Goal: Find specific page/section: Find specific page/section

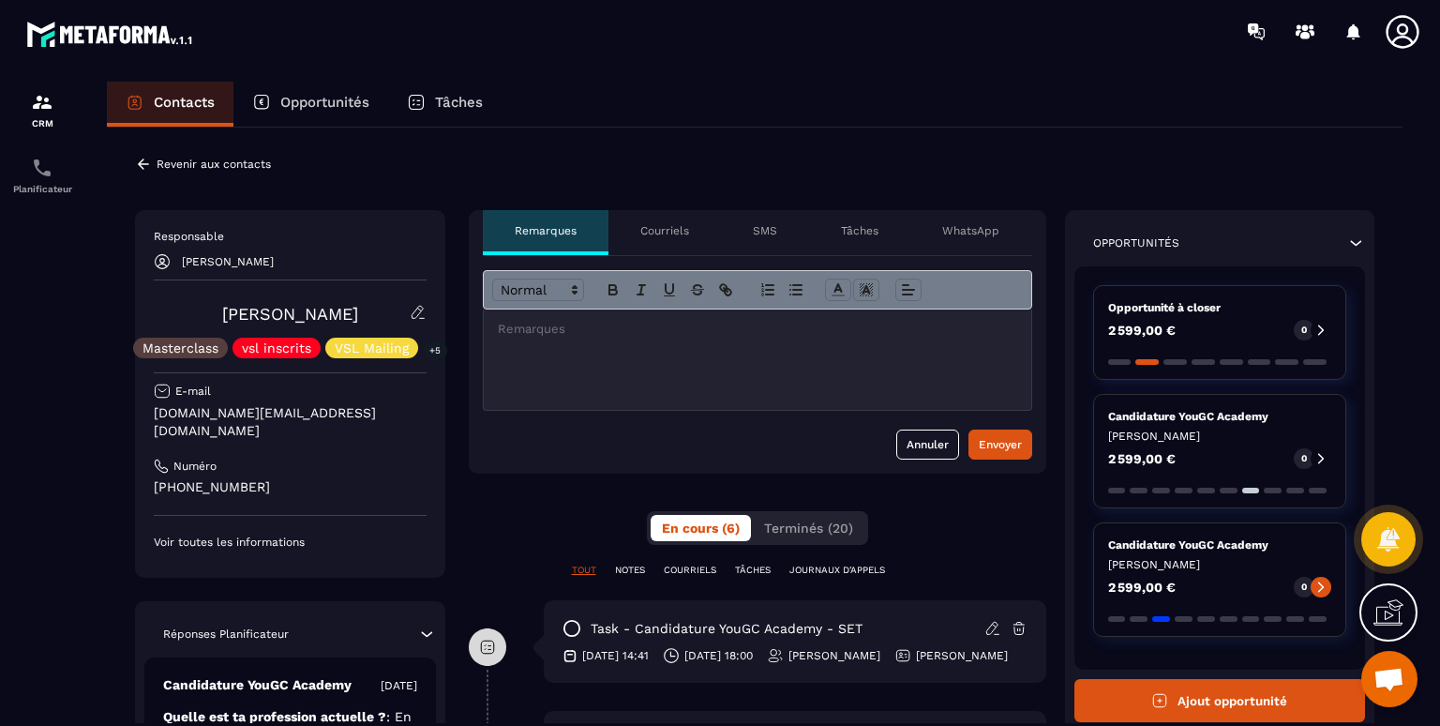
click at [425, 625] on icon at bounding box center [426, 634] width 19 height 19
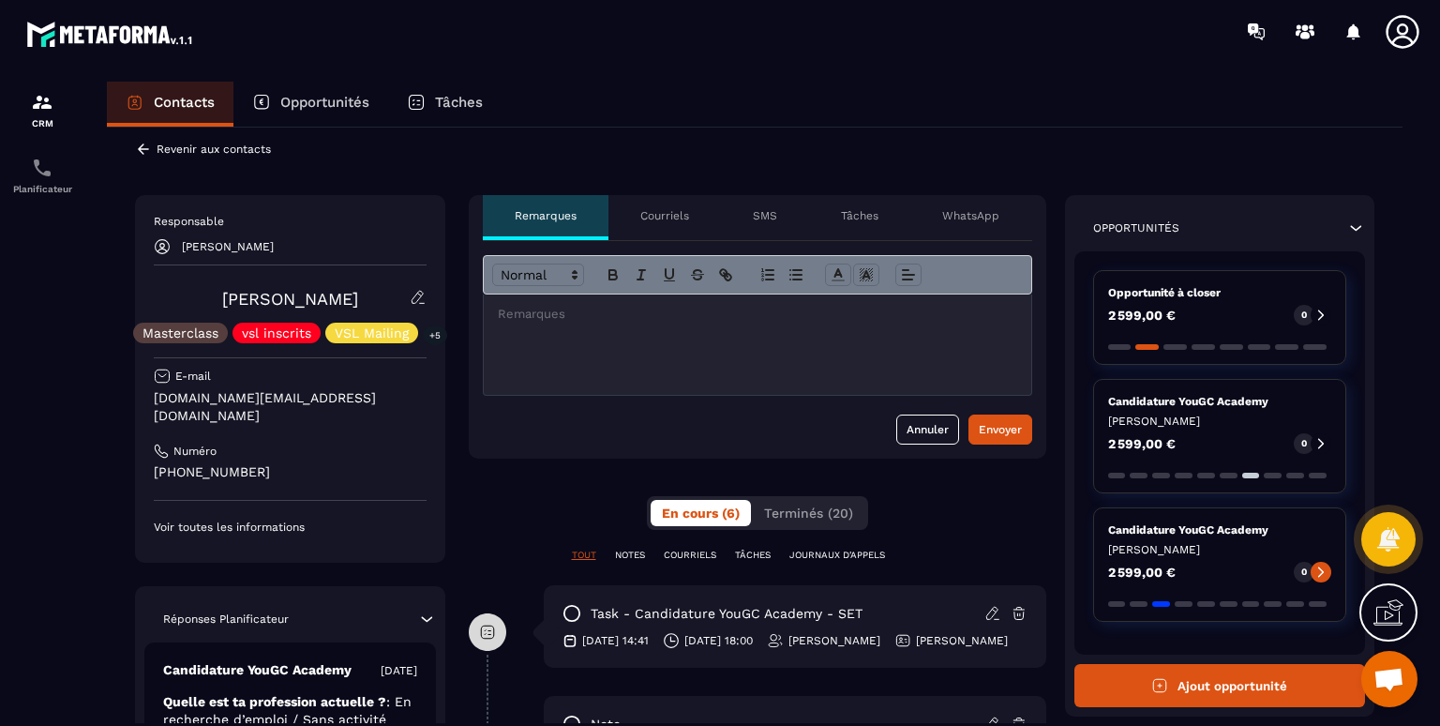
scroll to position [19, 0]
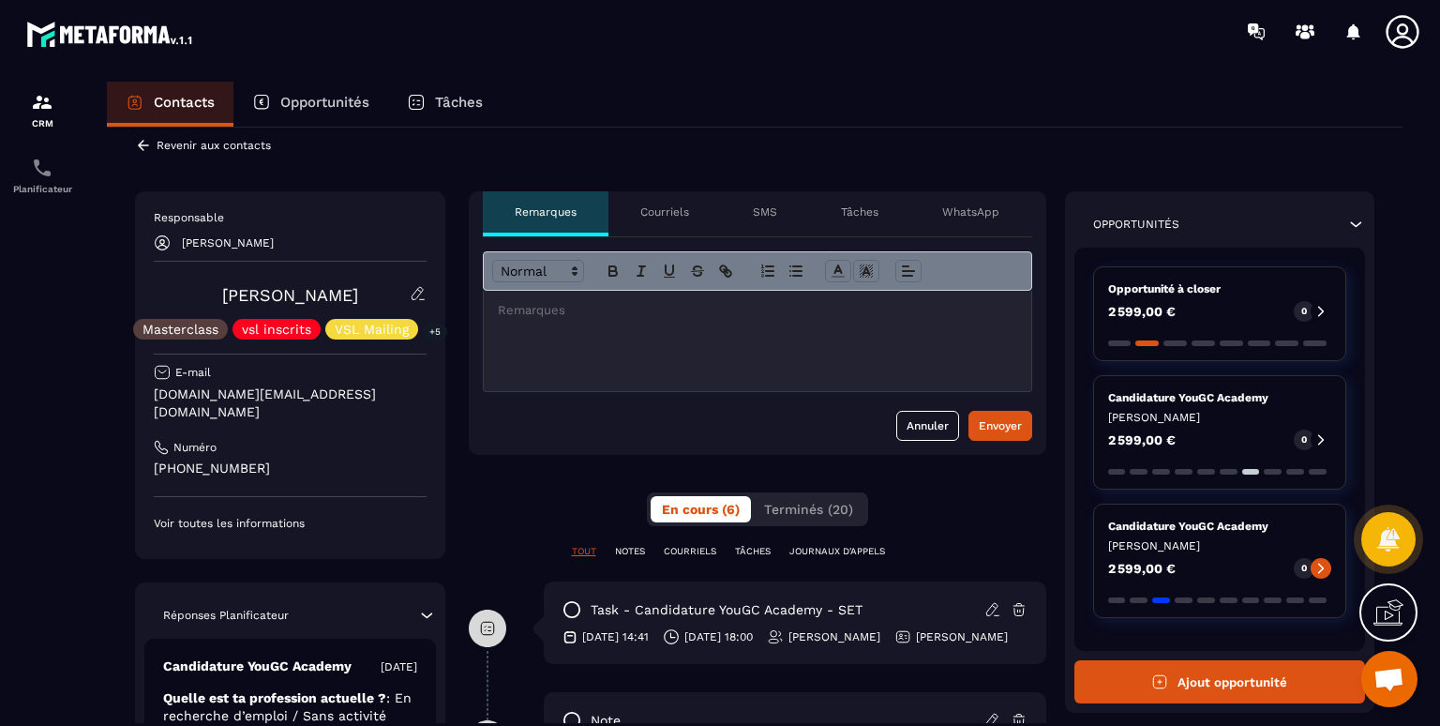
drag, startPoint x: 462, startPoint y: 480, endPoint x: 495, endPoint y: 472, distance: 33.9
click at [734, 104] on div "Contacts Opportunités Tâches" at bounding box center [755, 104] width 1296 height 45
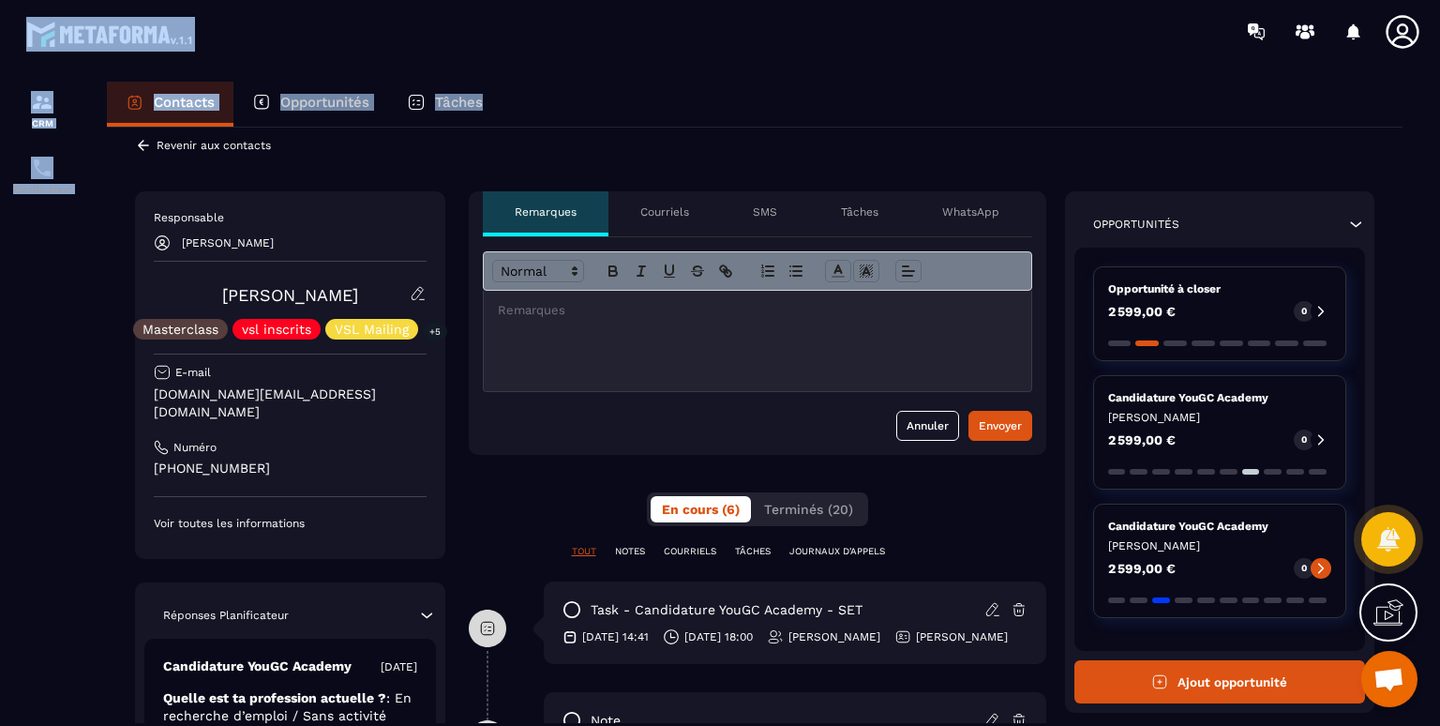
drag, startPoint x: 934, startPoint y: 68, endPoint x: 922, endPoint y: -10, distance: 79.7
click at [922, 0] on html "CRM Planificateur Contacts Opportunités Tâches Revenir aux contacts Responsable…" at bounding box center [720, 363] width 1440 height 726
click at [911, 61] on div at bounding box center [830, 31] width 1220 height 63
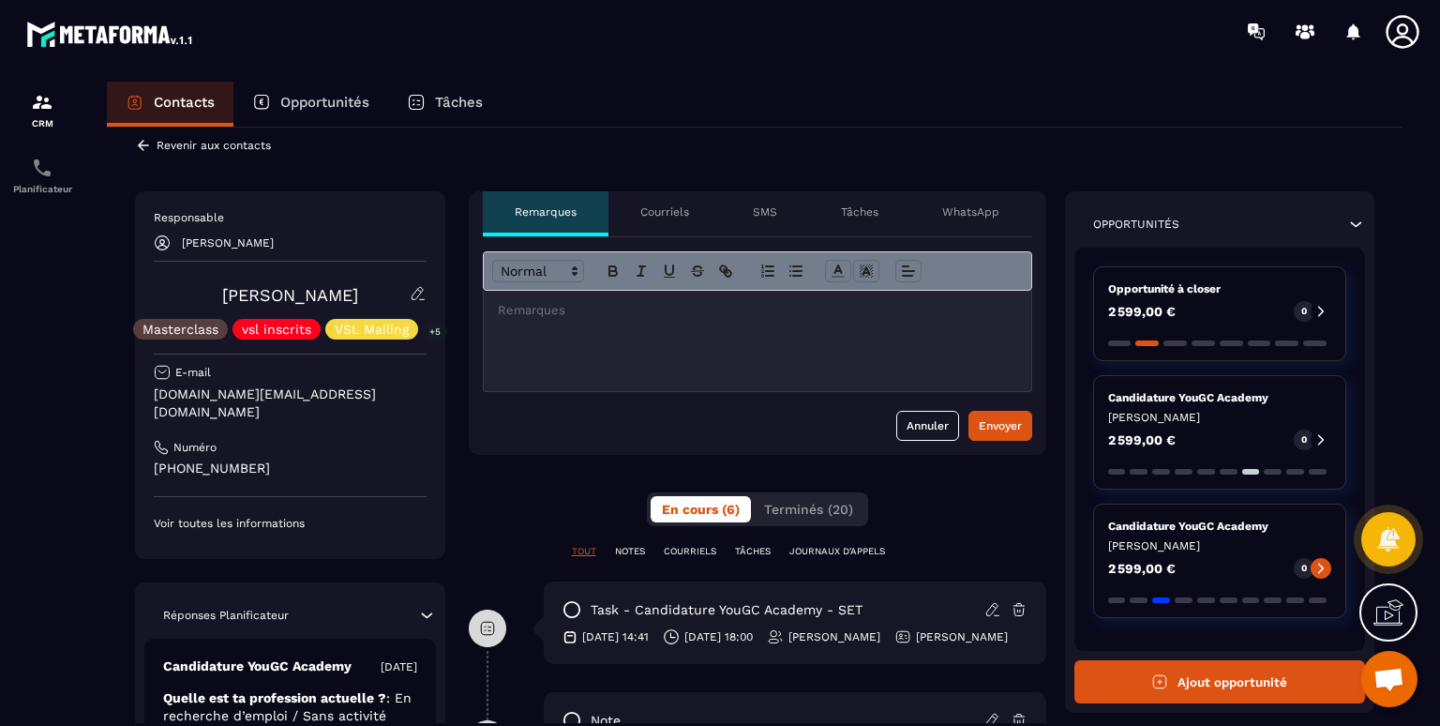
drag, startPoint x: 806, startPoint y: 78, endPoint x: 685, endPoint y: 97, distance: 122.4
click at [685, 97] on div "Contacts Opportunités Tâches" at bounding box center [755, 104] width 1296 height 45
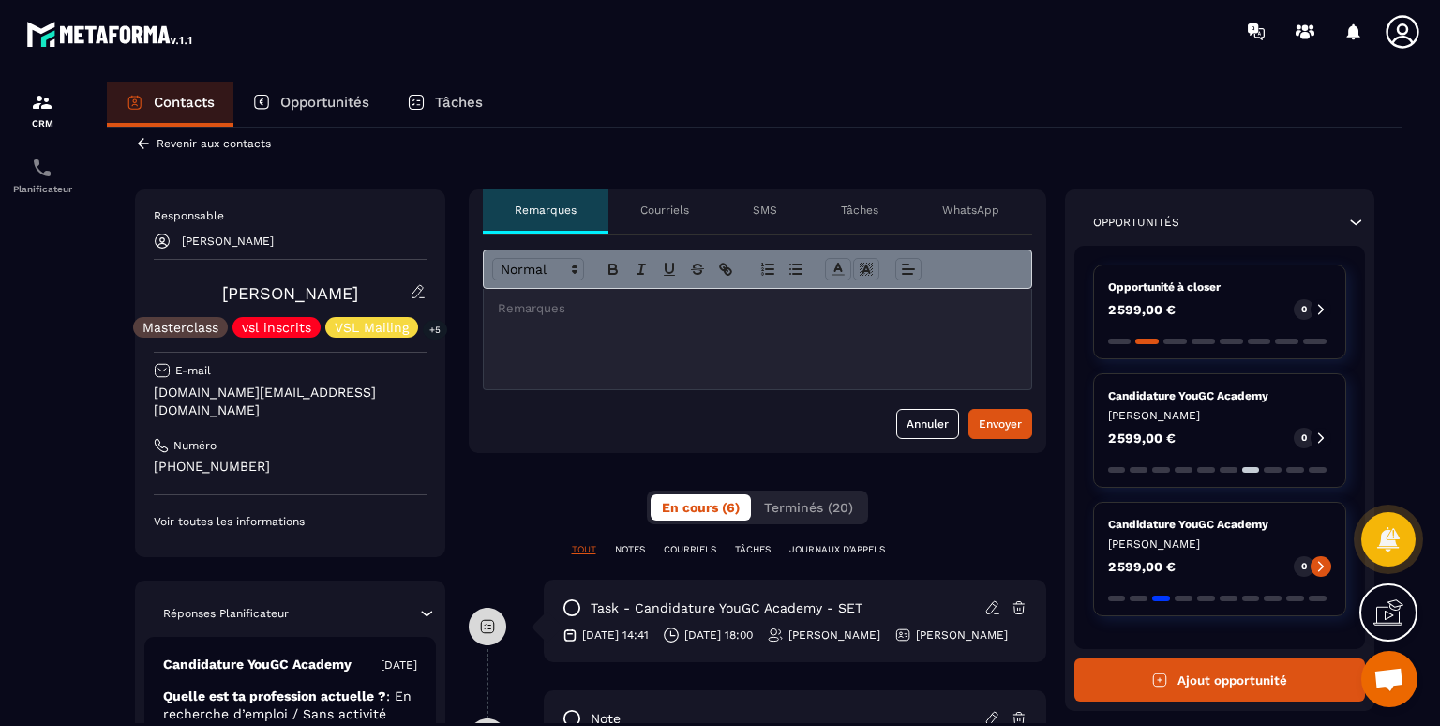
scroll to position [0, 0]
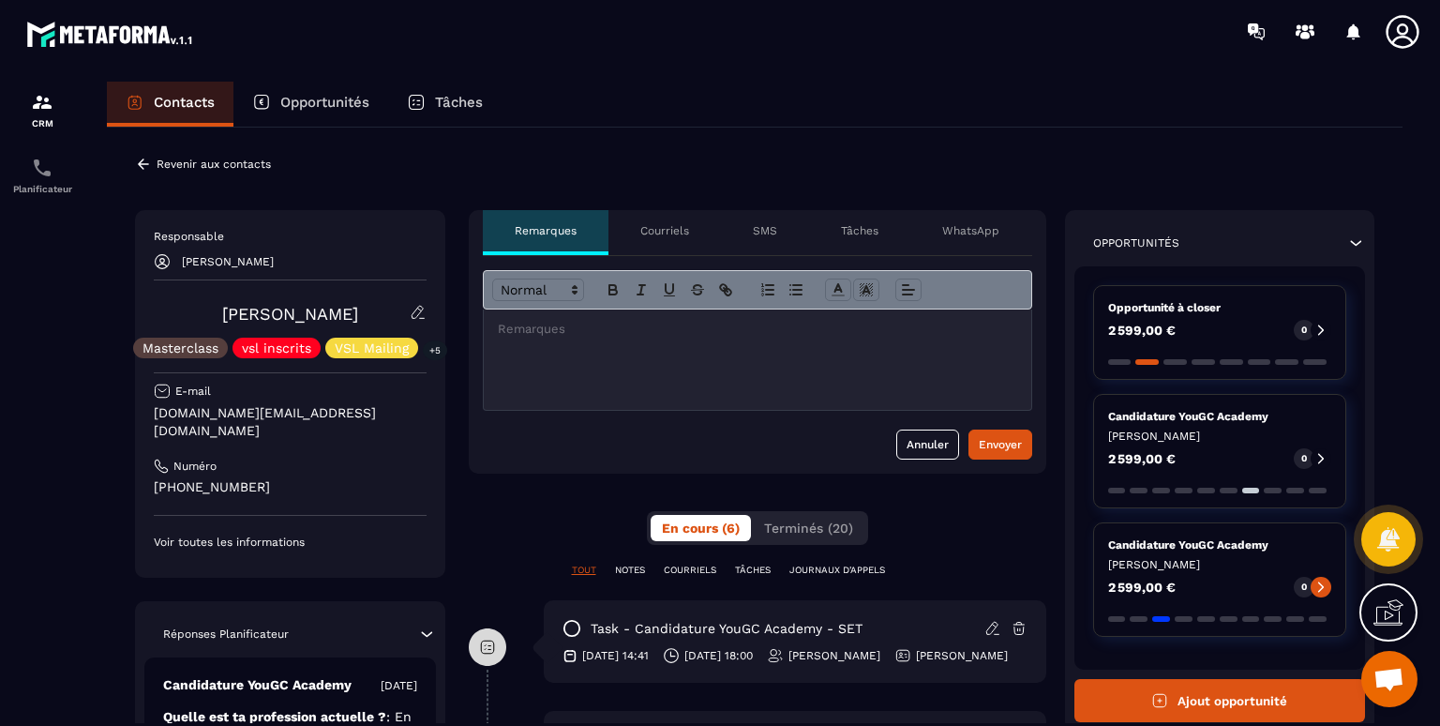
drag, startPoint x: 491, startPoint y: 523, endPoint x: 491, endPoint y: 571, distance: 47.8
drag, startPoint x: 537, startPoint y: 515, endPoint x: 562, endPoint y: 509, distance: 25.0
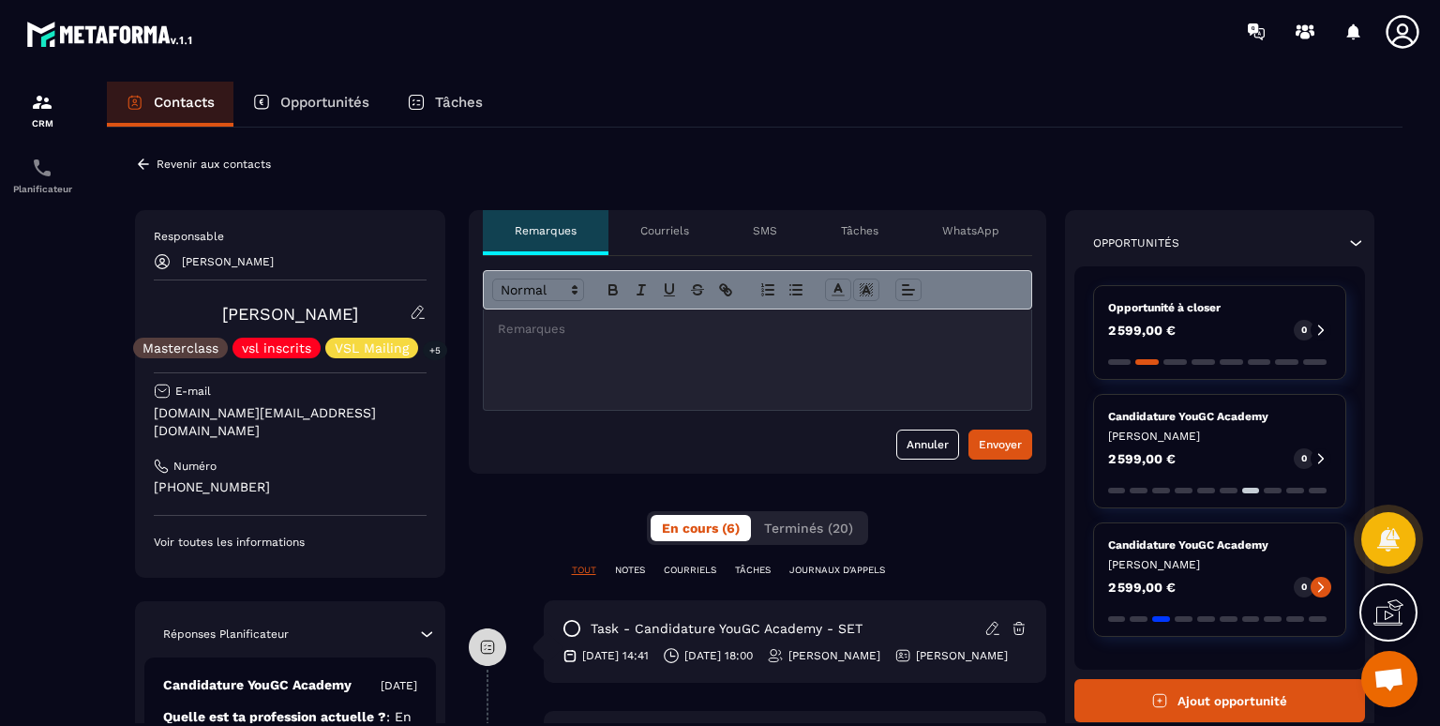
drag, startPoint x: 562, startPoint y: 509, endPoint x: 584, endPoint y: 515, distance: 23.2
click at [101, 426] on div "Contacts Opportunités Tâches Revenir aux contacts Responsable [PERSON_NAME] [PE…" at bounding box center [754, 421] width 1333 height 679
drag, startPoint x: 1439, startPoint y: 286, endPoint x: 1414, endPoint y: 385, distance: 102.6
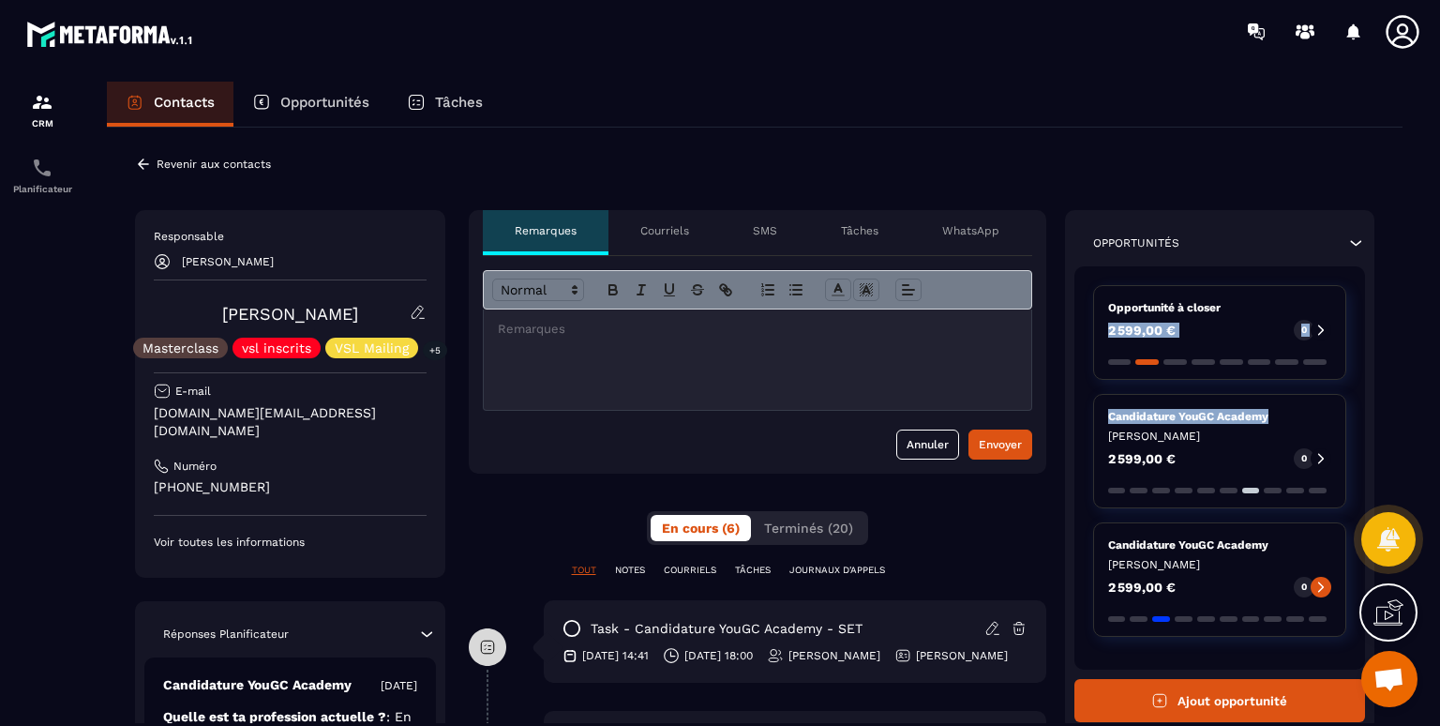
click at [1414, 385] on section "CRM Planificateur Contacts Opportunités Tâches Revenir aux contacts Responsable…" at bounding box center [720, 421] width 1440 height 716
click at [1414, 385] on div "Contacts Opportunités Tâches Revenir aux contacts Responsable [PERSON_NAME] [PE…" at bounding box center [754, 421] width 1333 height 679
drag, startPoint x: 1418, startPoint y: 361, endPoint x: 1394, endPoint y: 474, distance: 114.9
click at [1394, 474] on div "Contacts Opportunités Tâches Revenir aux contacts Responsable [PERSON_NAME] [PE…" at bounding box center [754, 421] width 1333 height 679
click at [1408, 411] on div "Contacts Opportunités Tâches Revenir aux contacts Responsable [PERSON_NAME] [PE…" at bounding box center [754, 421] width 1333 height 679
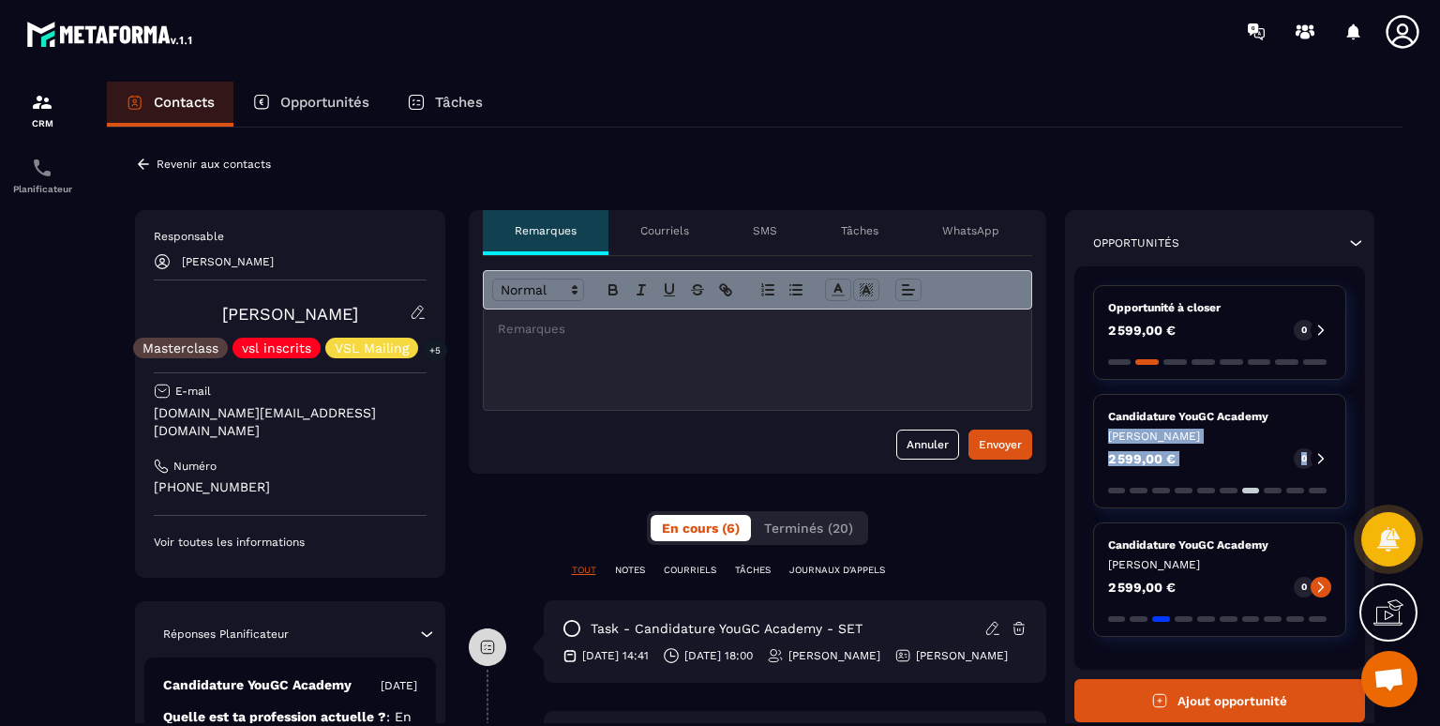
drag, startPoint x: 1439, startPoint y: 420, endPoint x: 1429, endPoint y: 463, distance: 44.4
click at [1429, 463] on section "CRM Planificateur Contacts Opportunités Tâches Revenir aux contacts Responsable…" at bounding box center [720, 421] width 1440 height 716
click at [232, 626] on p "Réponses Planificateur" at bounding box center [226, 633] width 126 height 15
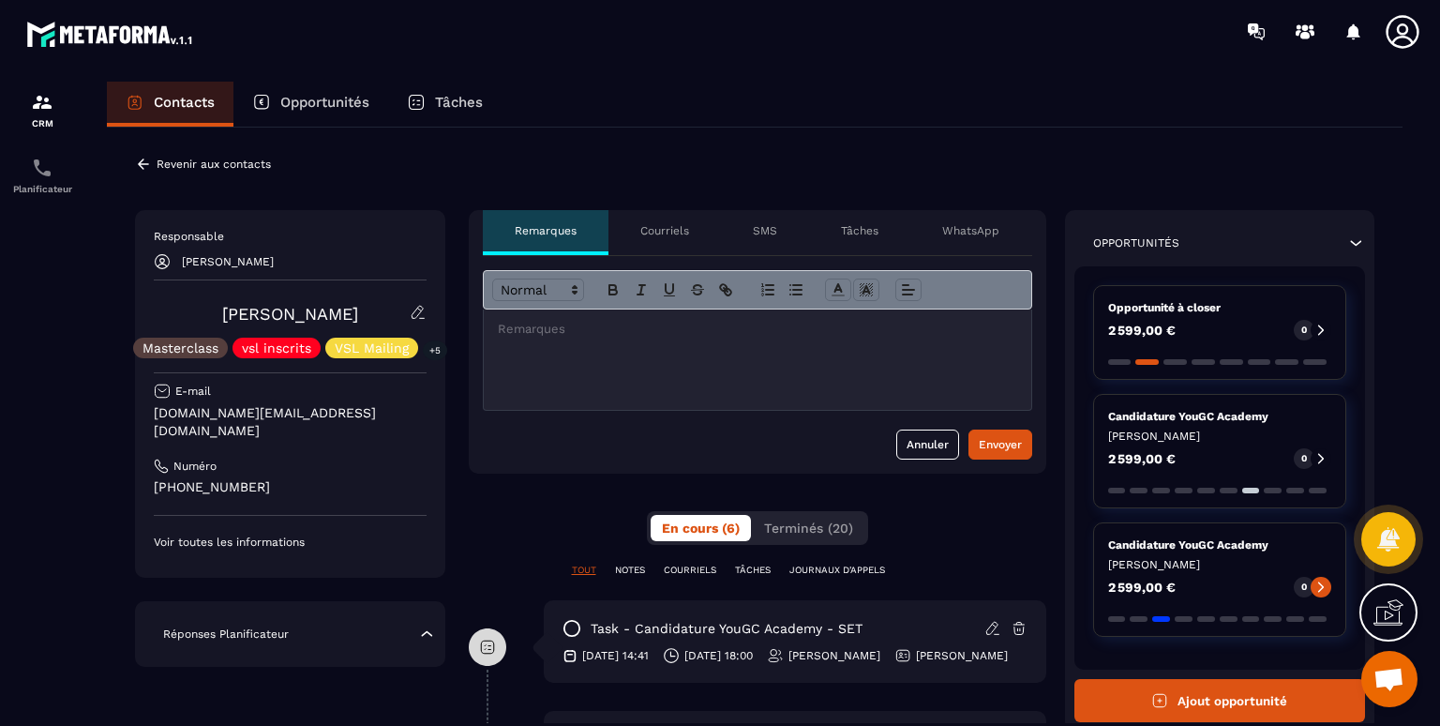
click at [232, 626] on p "Réponses Planificateur" at bounding box center [226, 633] width 126 height 15
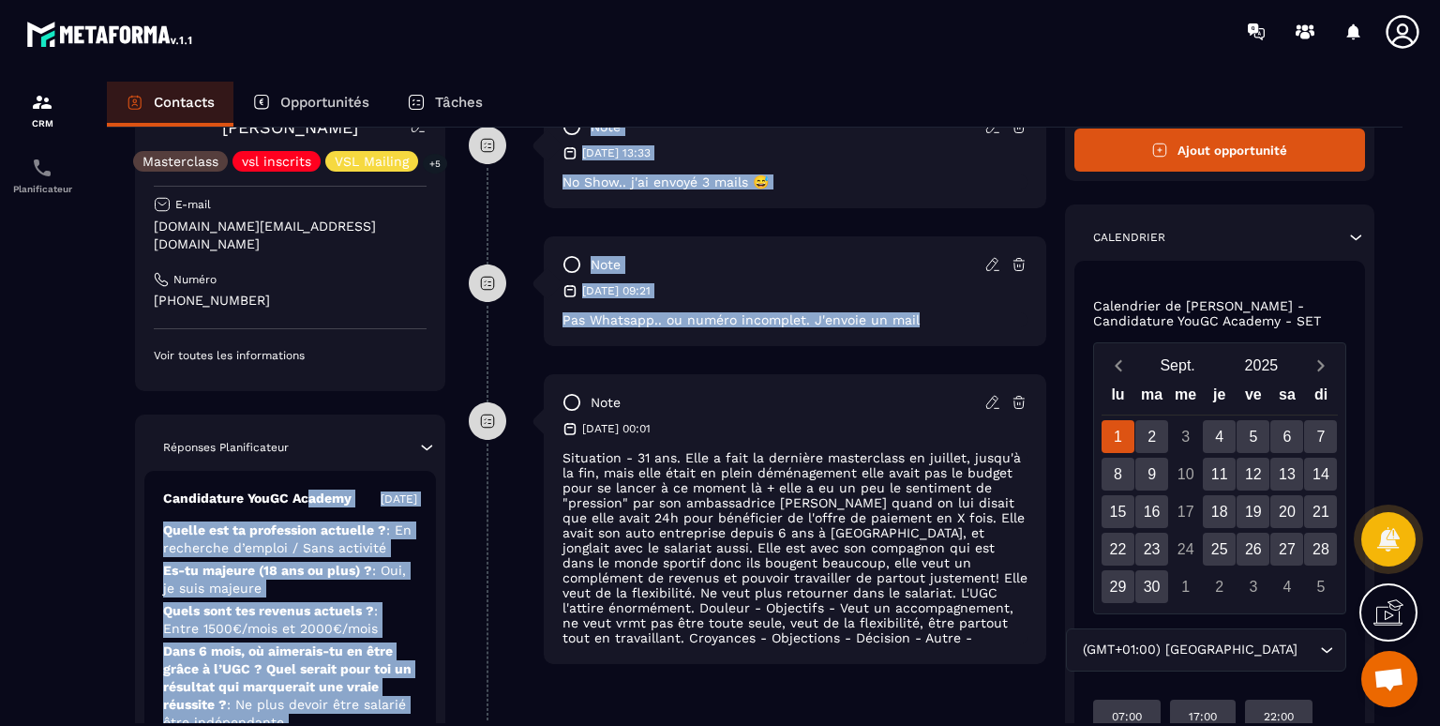
scroll to position [311, 0]
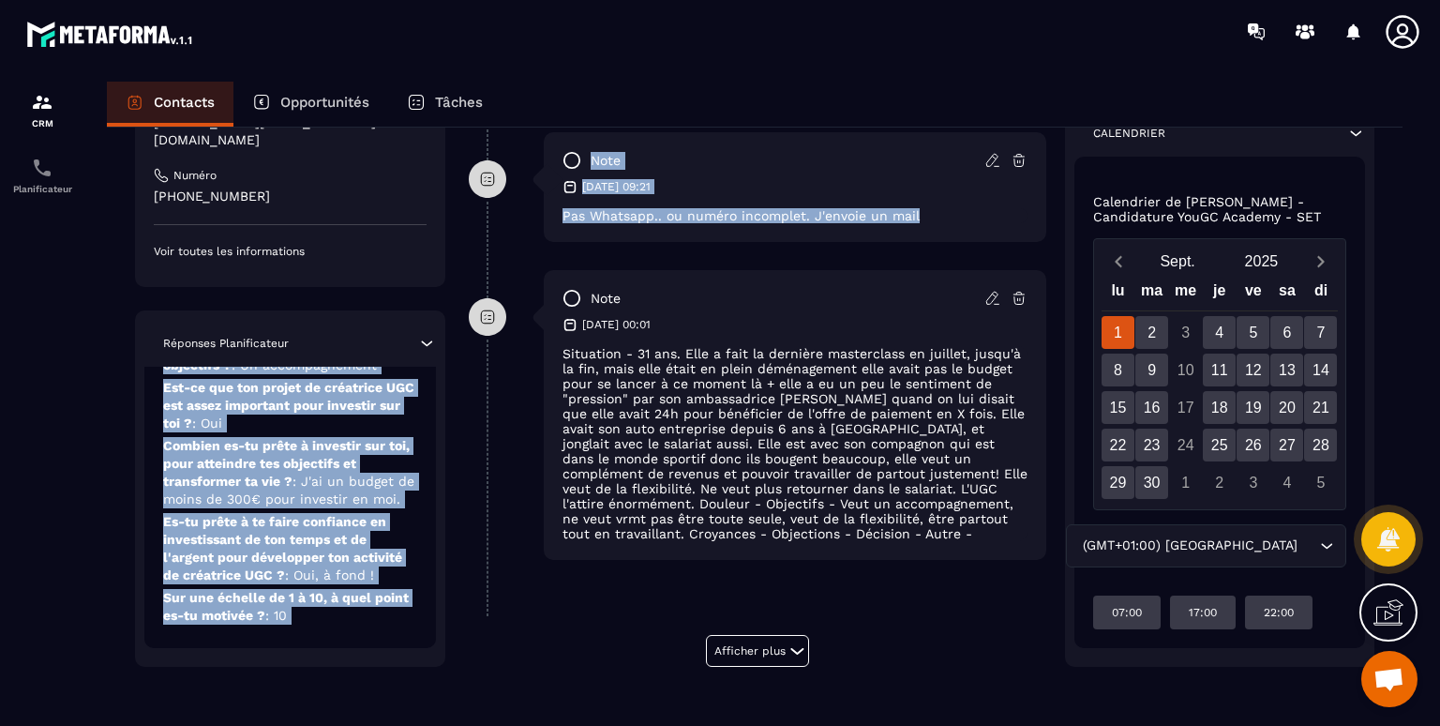
drag, startPoint x: 309, startPoint y: 662, endPoint x: 359, endPoint y: 745, distance: 96.3
click at [359, 725] on html "CRM Planificateur Contacts Opportunités Tâches Revenir aux contacts Responsable…" at bounding box center [720, 363] width 1440 height 726
click at [372, 636] on div "Candidature YouGC Academy [DATE] Quelle est ta profession actuelle ? : En reche…" at bounding box center [290, 351] width 292 height 593
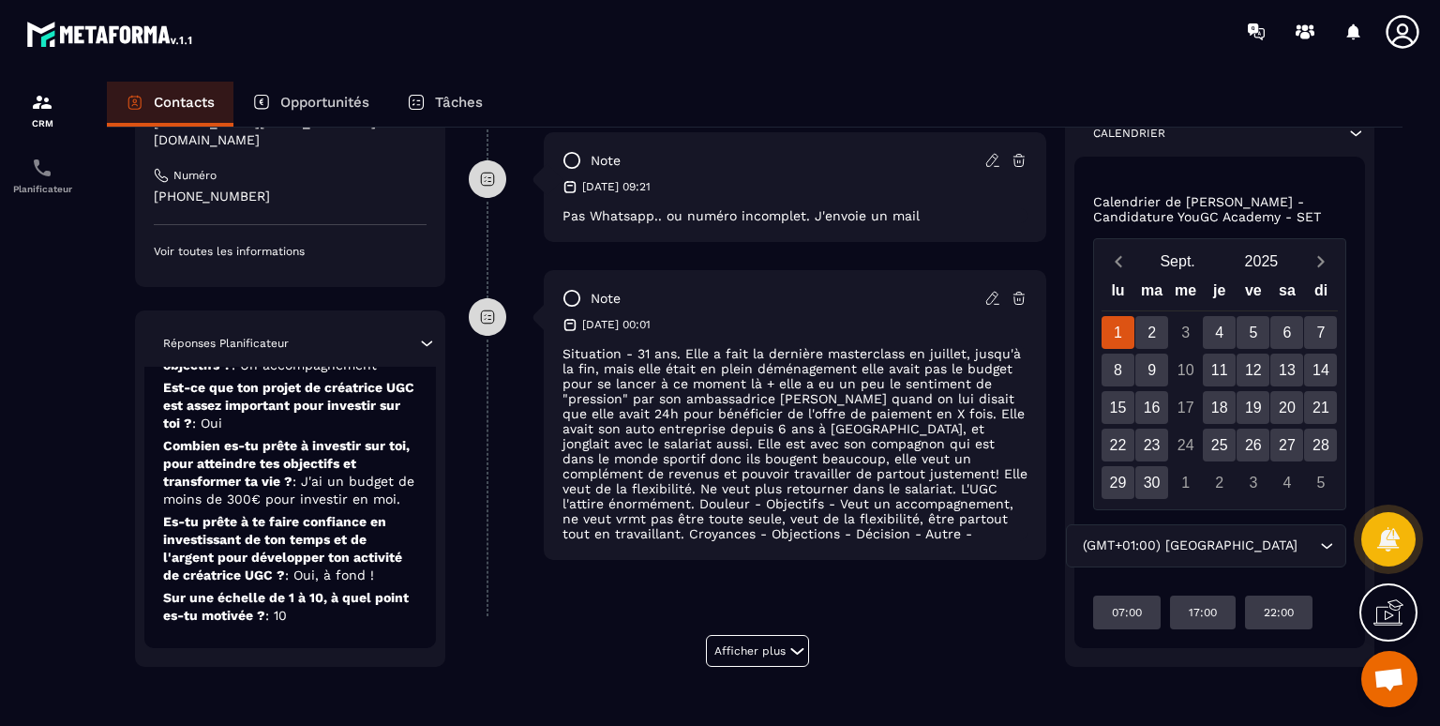
click at [372, 636] on div "Candidature YouGC Academy [DATE] Quelle est ta profession actuelle ? : En reche…" at bounding box center [290, 351] width 292 height 593
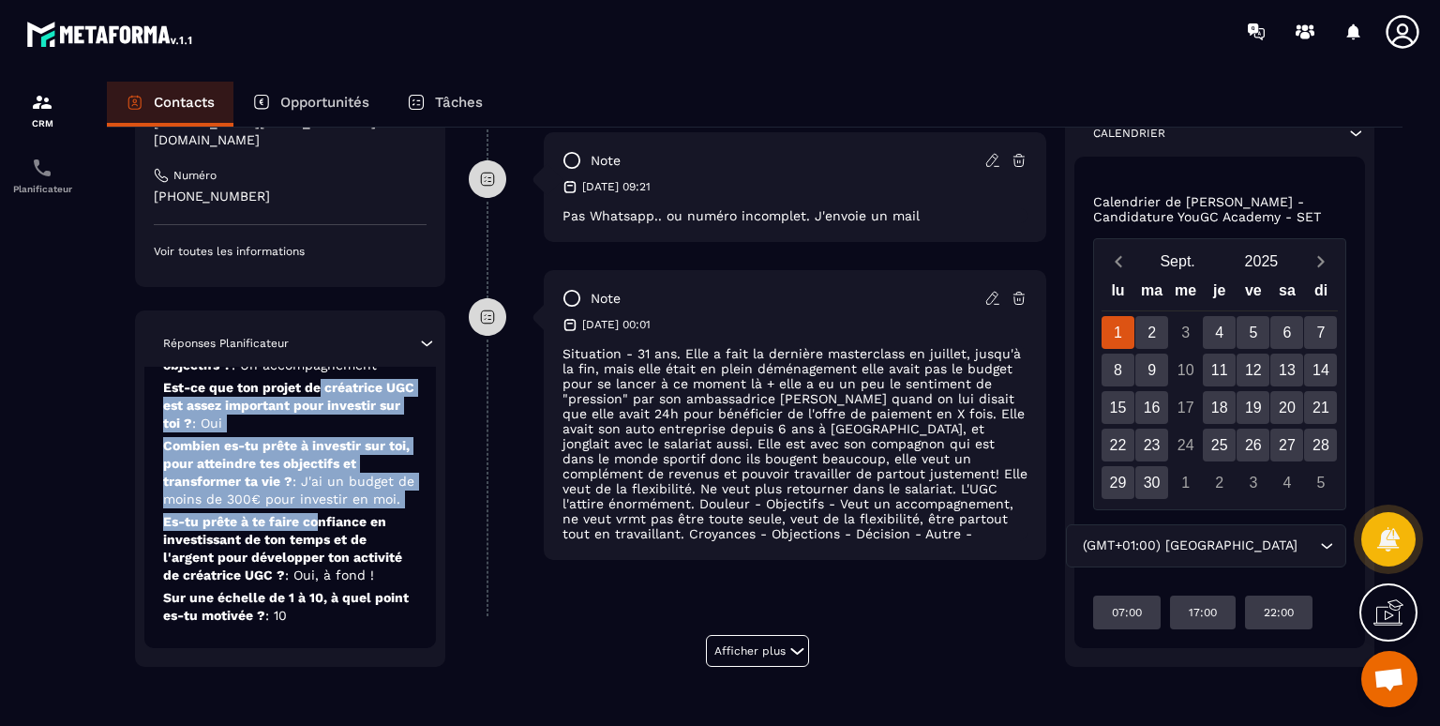
drag, startPoint x: 320, startPoint y: 512, endPoint x: 320, endPoint y: 387, distance: 124.7
click at [320, 387] on div "Candidature YouGC Academy [DATE] Quelle est ta profession actuelle ? : En reche…" at bounding box center [290, 351] width 292 height 593
click at [317, 437] on p "Est-ce que ton projet de créatrice UGC est assez important pour investir sur to…" at bounding box center [290, 472] width 254 height 71
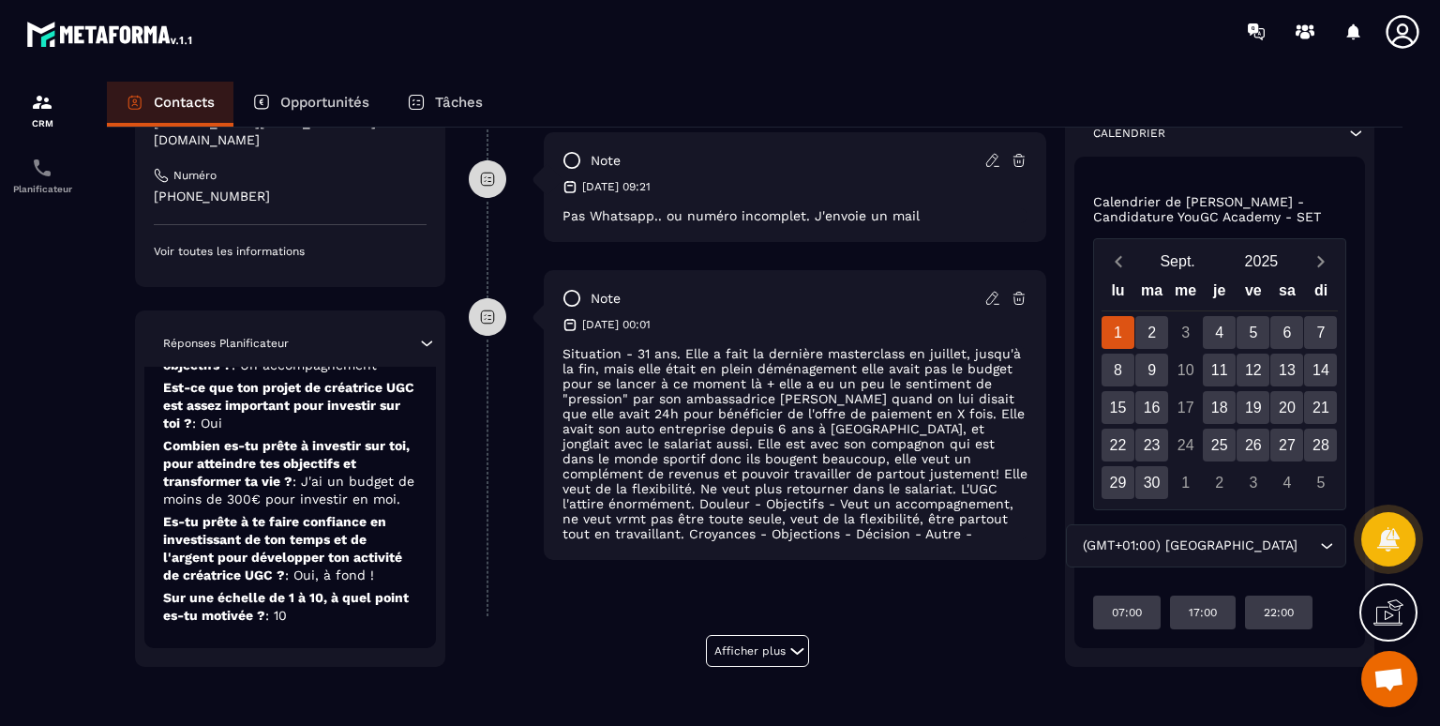
click at [428, 340] on icon at bounding box center [426, 343] width 19 height 19
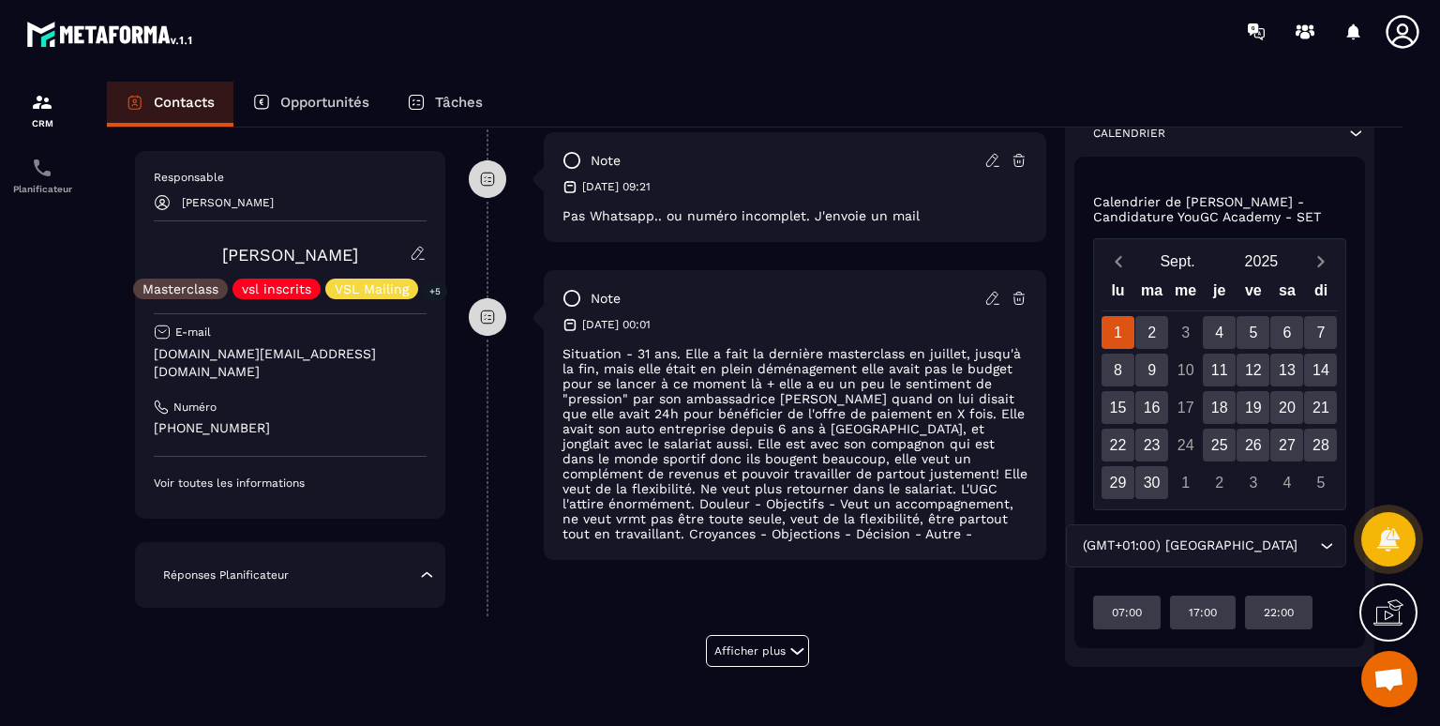
click at [420, 565] on icon at bounding box center [426, 574] width 19 height 19
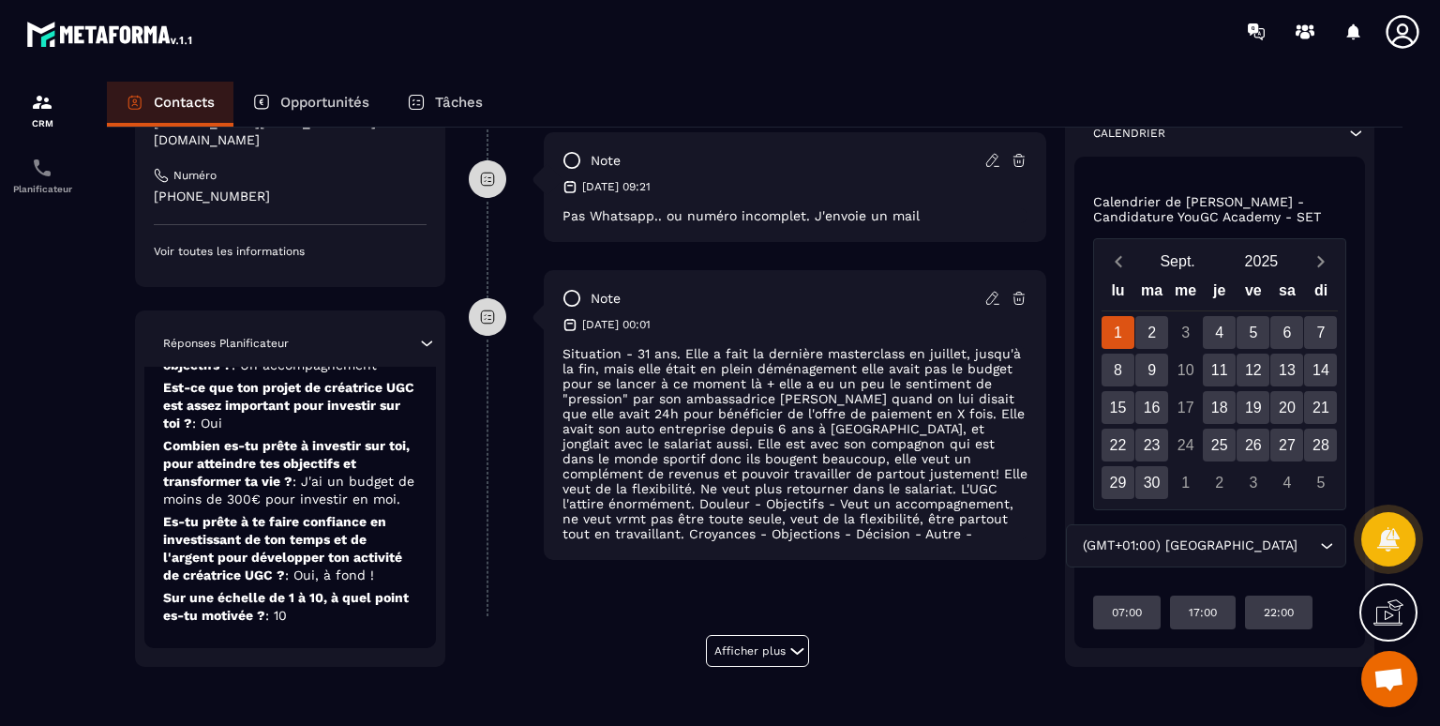
click at [388, 499] on span ": J'ai un budget de moins de 300€ pour investir en moi." at bounding box center [288, 490] width 251 height 33
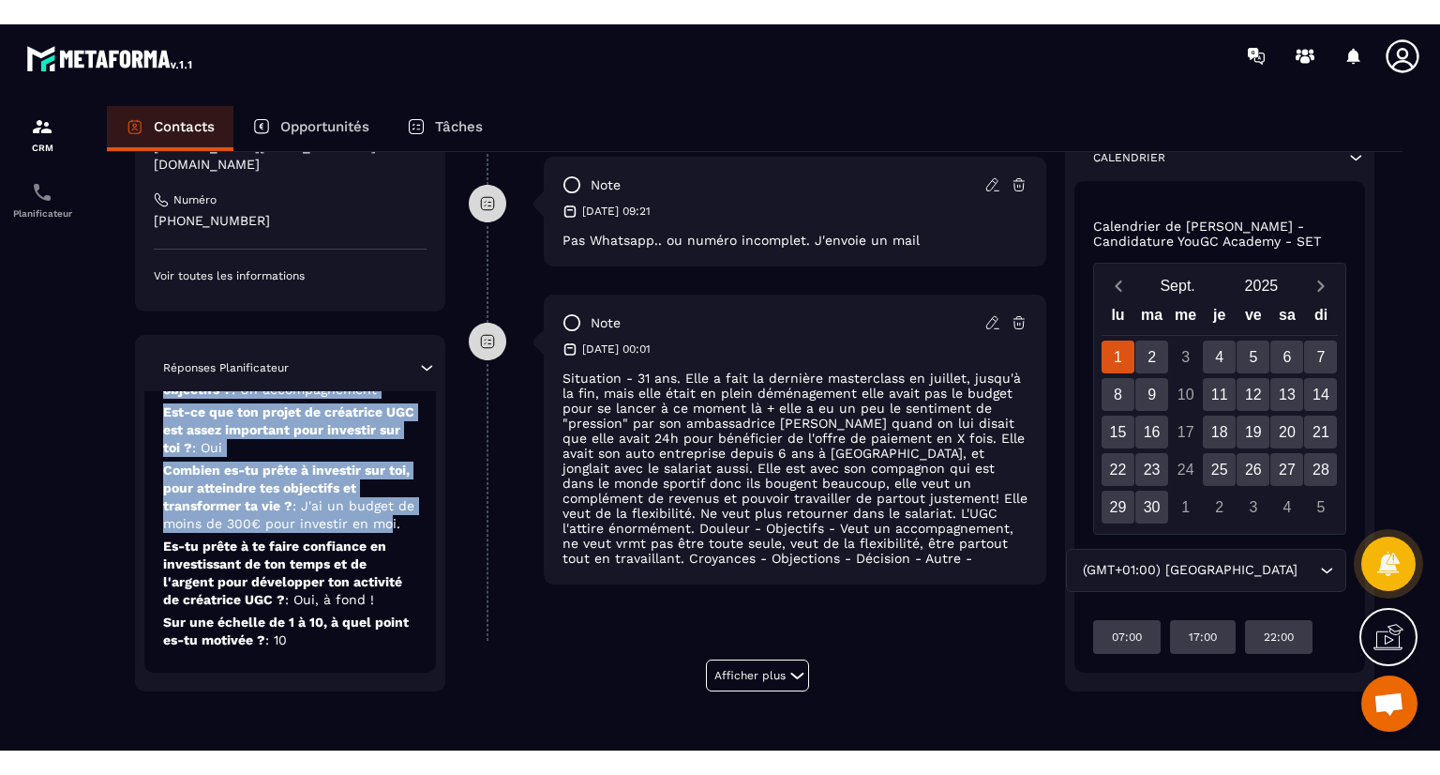
scroll to position [0, 0]
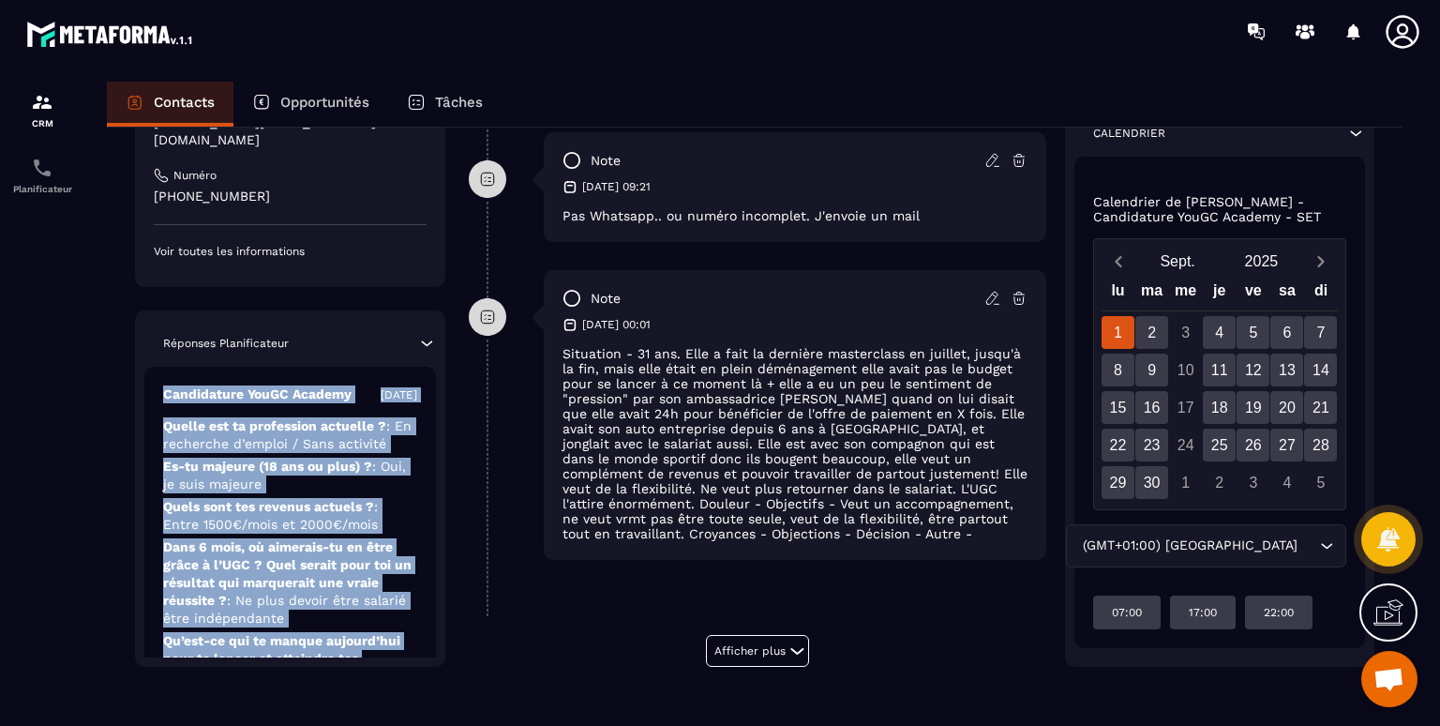
drag, startPoint x: 388, startPoint y: 499, endPoint x: 385, endPoint y: 330, distance: 168.8
click at [385, 330] on div "Réponses Planificateur Candidature YouGC Academy [DATE] Quelle est ta professio…" at bounding box center [290, 488] width 310 height 356
click at [407, 538] on p "Quels sont tes revenus actuels ? : Entre 1500€/mois et 2000€/mois" at bounding box center [290, 582] width 254 height 89
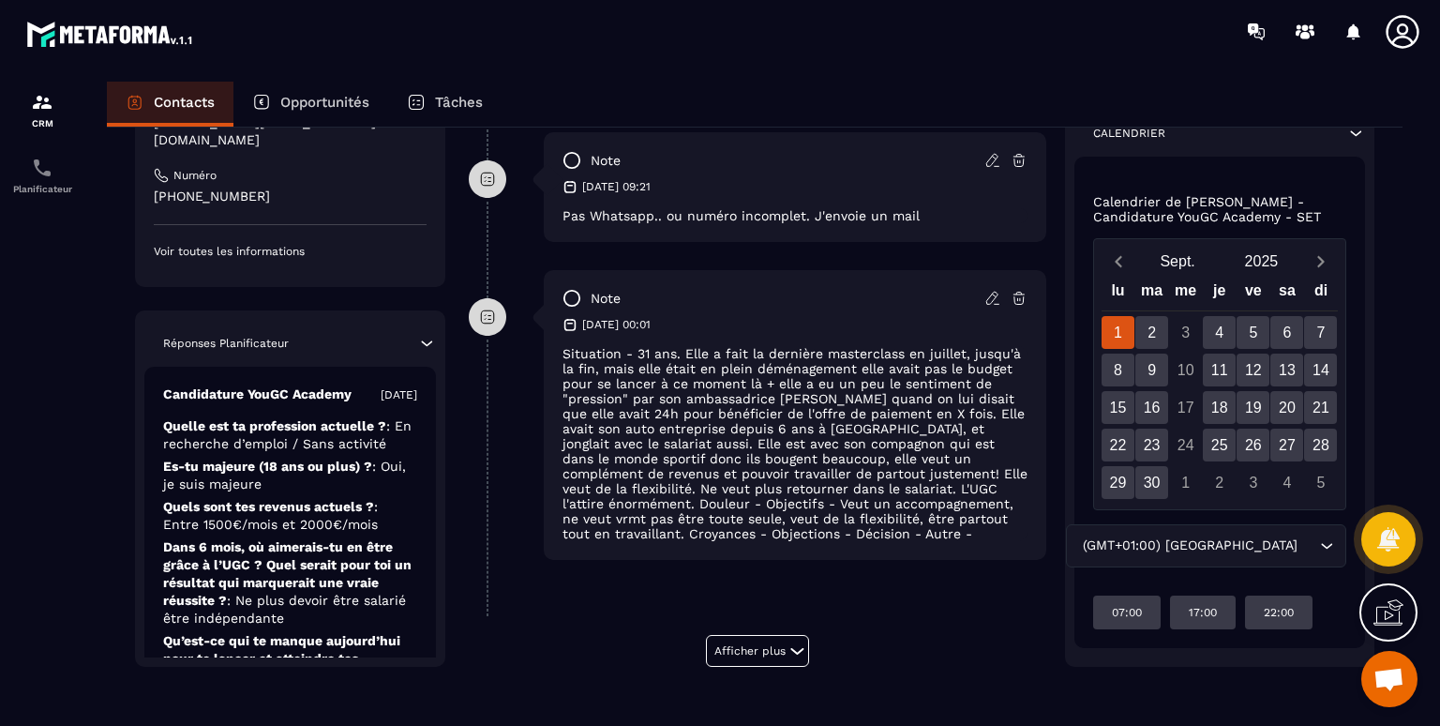
click at [387, 690] on p "Qu’est-ce qui te manque [DATE] pour te lancer et atteindre tes objectifs ? : Un…" at bounding box center [290, 716] width 254 height 53
click at [401, 690] on p "Qu’est-ce qui te manque [DATE] pour te lancer et atteindre tes objectifs ? : Un…" at bounding box center [290, 716] width 254 height 53
click at [391, 690] on p "Qu’est-ce qui te manque [DATE] pour te lancer et atteindre tes objectifs ? : Un…" at bounding box center [290, 716] width 254 height 53
click at [381, 690] on p "Qu’est-ce qui te manque [DATE] pour te lancer et atteindre tes objectifs ? : Un…" at bounding box center [290, 716] width 254 height 53
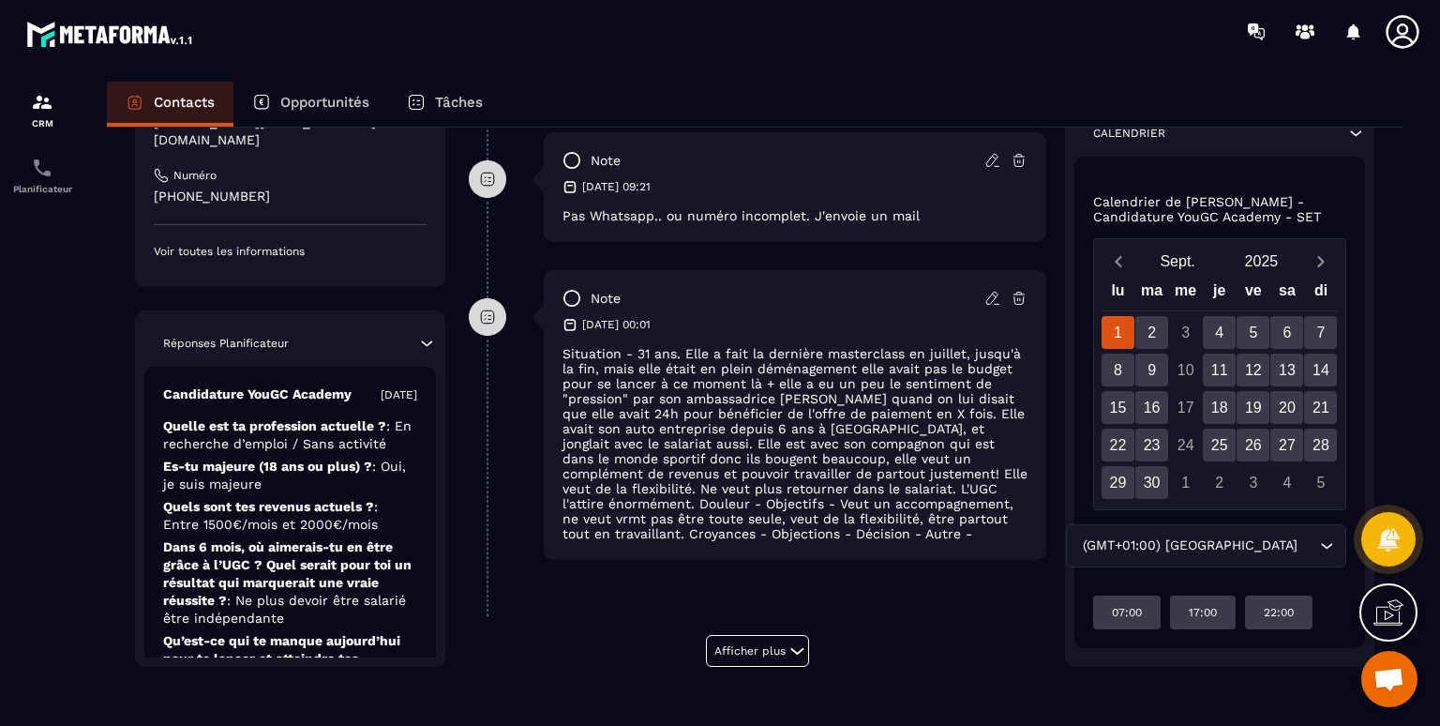
click at [381, 690] on p "Qu’est-ce qui te manque [DATE] pour te lancer et atteindre tes objectifs ? : Un…" at bounding box center [290, 716] width 254 height 53
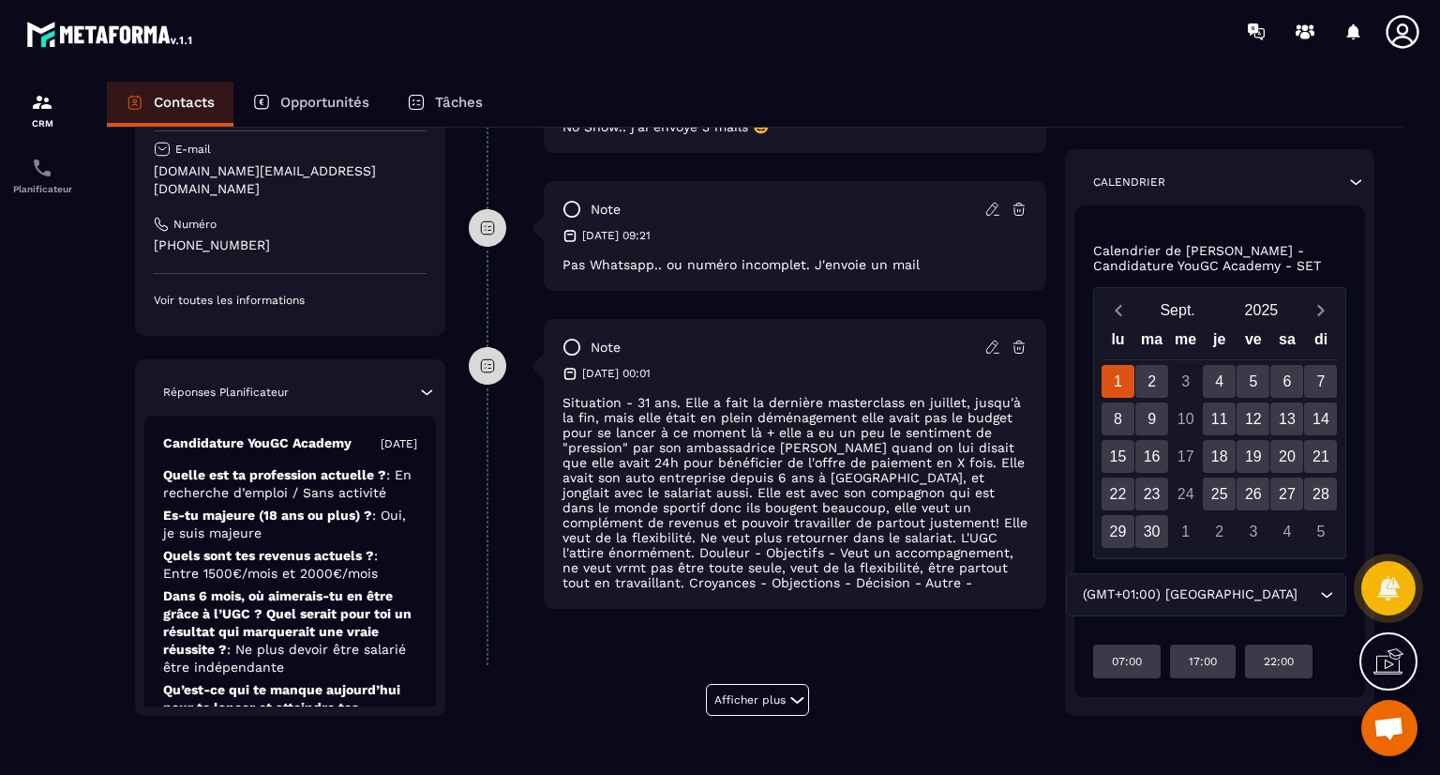
scroll to position [820, 0]
click at [161, 101] on p "Contacts" at bounding box center [184, 102] width 61 height 17
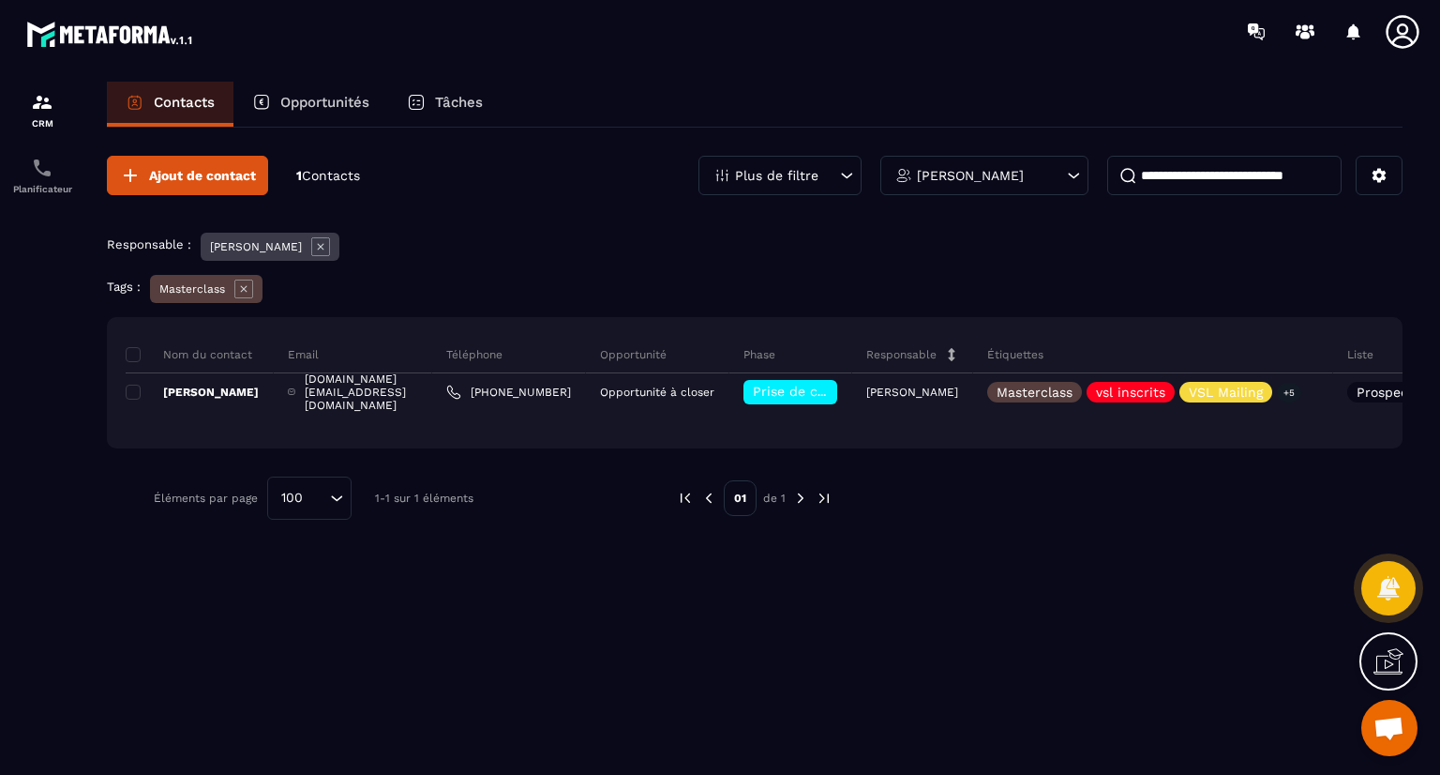
click at [244, 283] on icon at bounding box center [243, 288] width 19 height 19
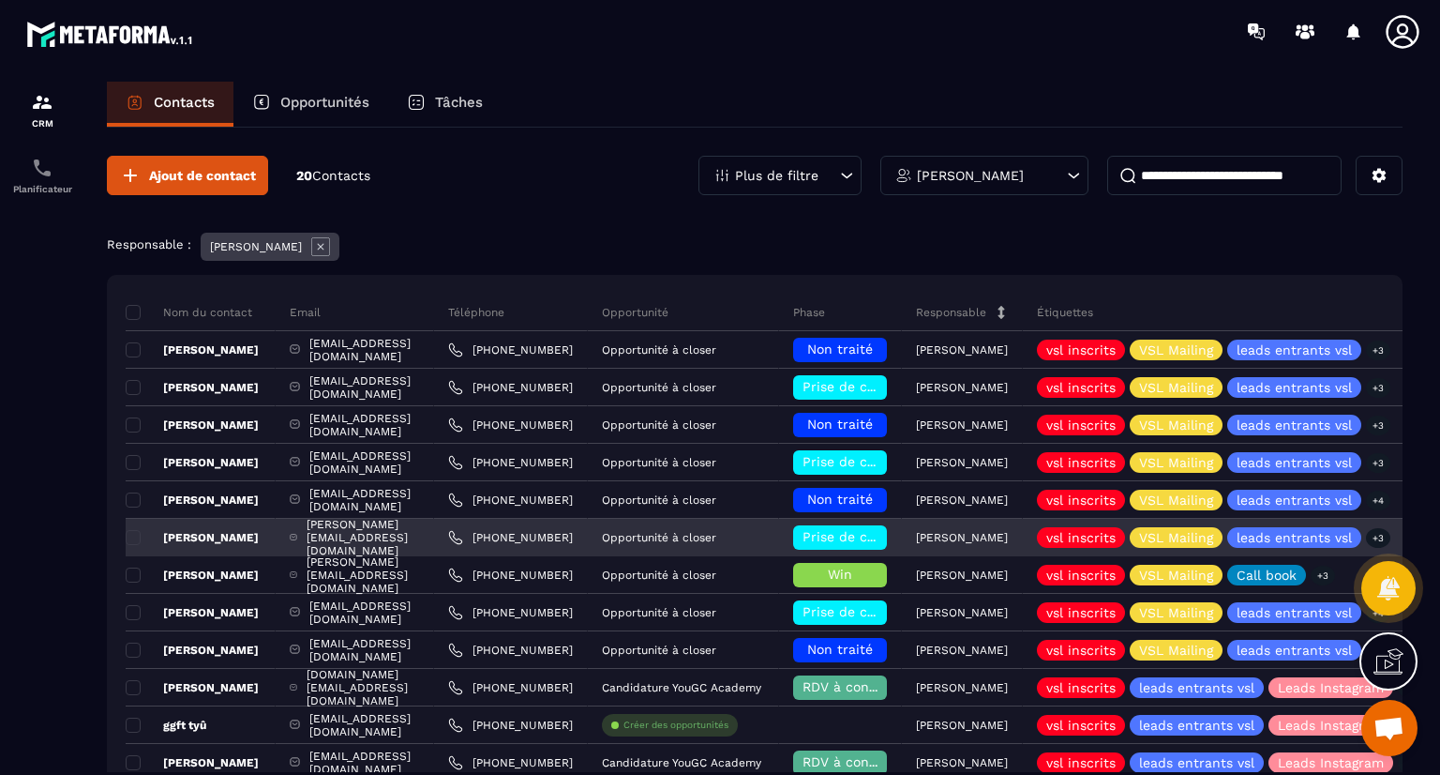
click at [211, 535] on p "[PERSON_NAME]" at bounding box center [192, 537] width 133 height 15
